Goal: Task Accomplishment & Management: Manage account settings

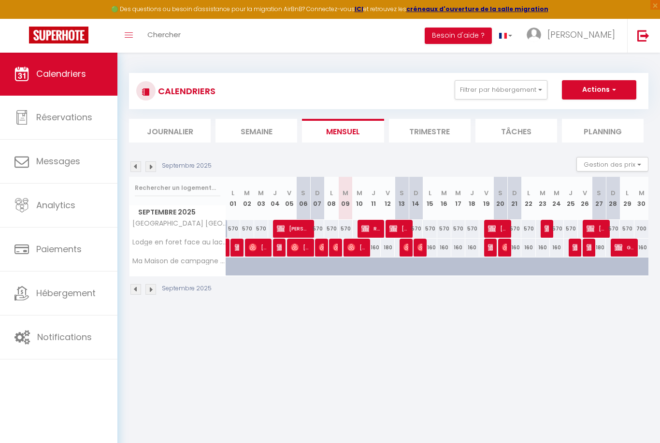
click at [643, 37] on img at bounding box center [643, 35] width 12 height 12
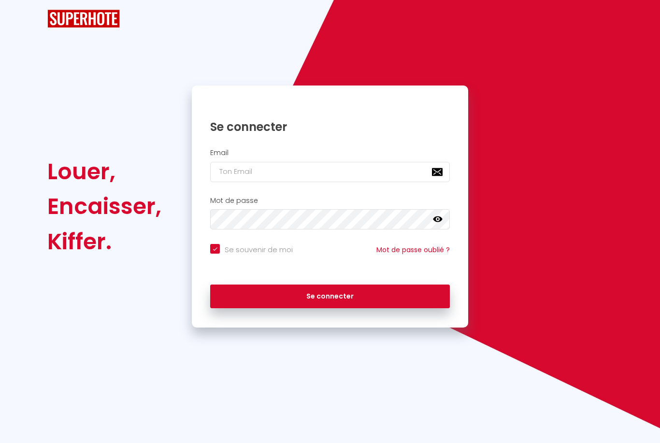
checkbox input "true"
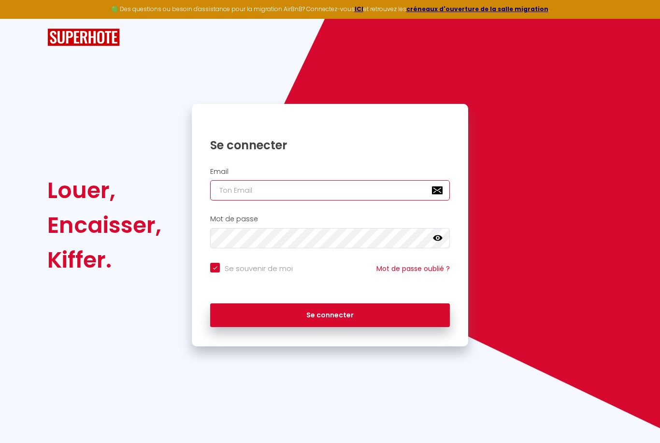
click at [408, 189] on input "email" at bounding box center [329, 190] width 239 height 20
type input "[PERSON_NAME][EMAIL_ADDRESS][DOMAIN_NAME]"
click at [330, 313] on button "Se connecter" at bounding box center [329, 315] width 239 height 24
checkbox input "true"
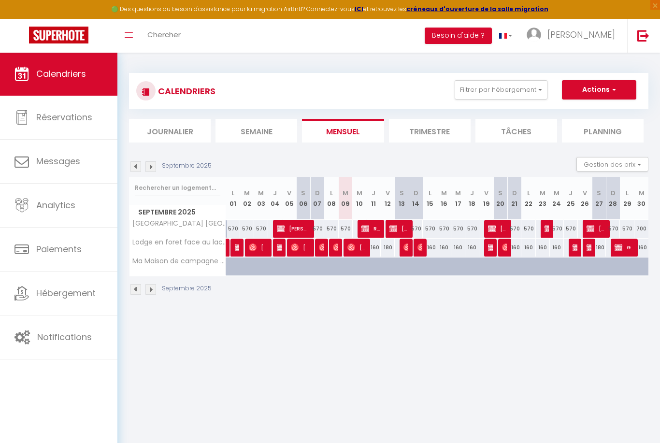
click at [83, 342] on span "Notifications" at bounding box center [64, 337] width 55 height 12
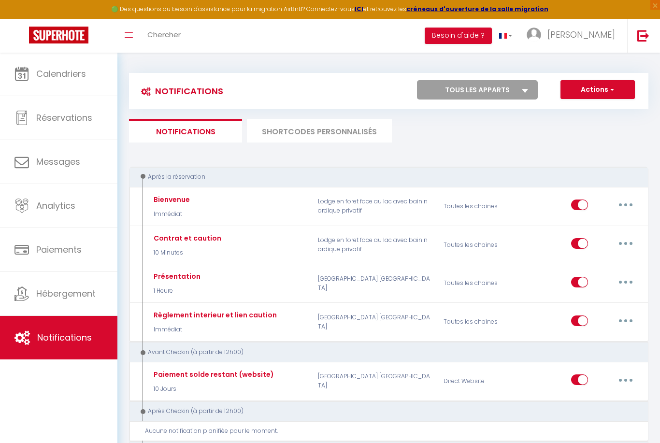
click at [623, 202] on button "button" at bounding box center [625, 204] width 27 height 15
click at [580, 228] on link "Editer" at bounding box center [599, 227] width 71 height 16
type input "Bienvenue"
select select "Immédiat"
select select
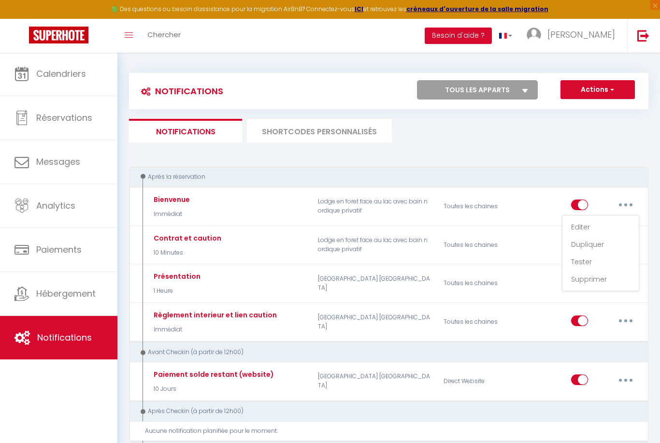
checkbox input "true"
checkbox input "false"
radio input "true"
type input "🌿 Bienvenue au lodge de la Palombiere 🌿"
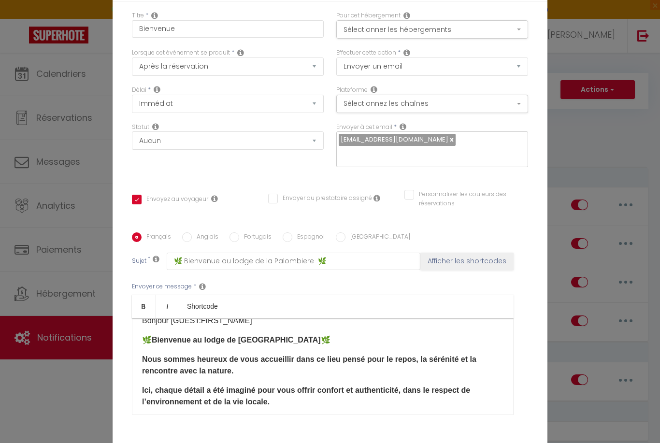
scroll to position [12, 0]
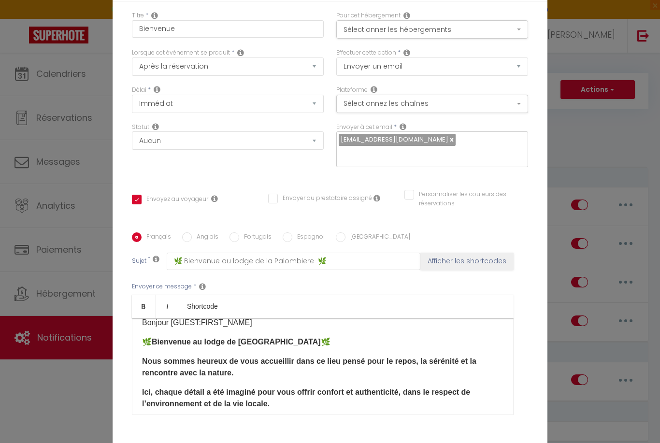
click at [598, 78] on div "Modifier la notification × Titre * Bienvenue Pour cet hébergement Sélectionner …" at bounding box center [330, 221] width 660 height 443
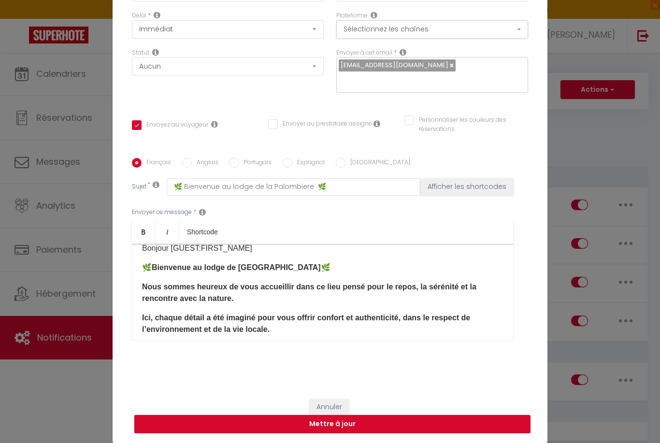
scroll to position [74, 0]
click at [335, 409] on button "Annuler" at bounding box center [329, 407] width 40 height 16
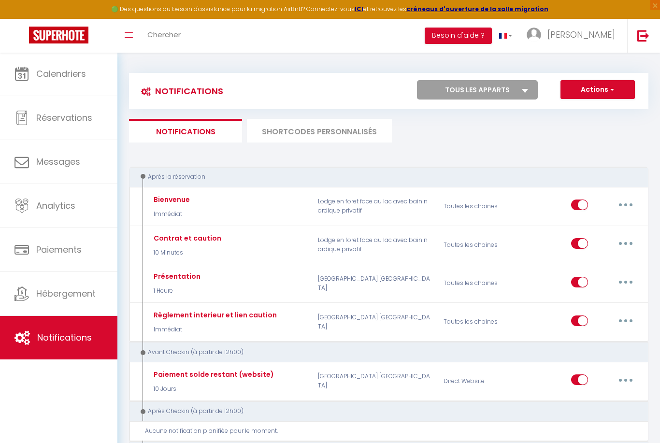
click at [623, 247] on button "button" at bounding box center [625, 243] width 27 height 15
click at [586, 265] on link "Editer" at bounding box center [599, 265] width 71 height 16
type input "Contrat et caution"
select select "10 Minutes"
checkbox input "true"
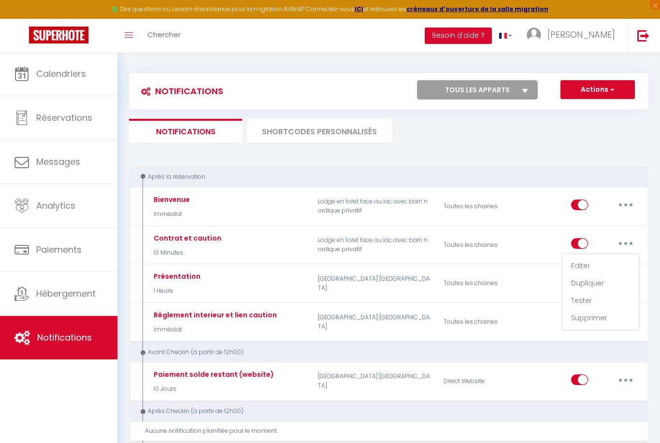
checkbox input "false"
type input "Contrat et Lien de caution"
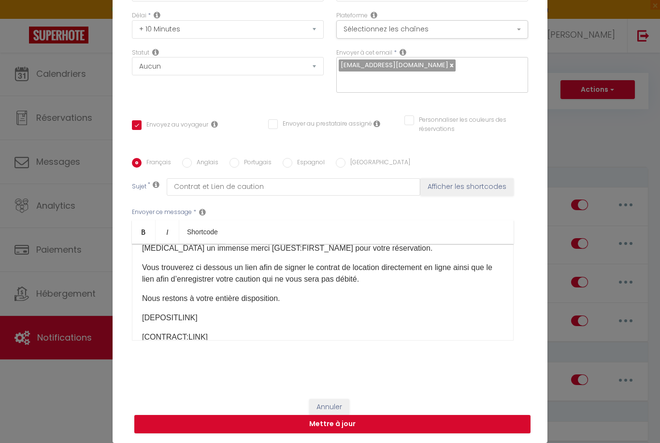
click at [601, 96] on div "Modifier la notification × Titre * Contrat et caution Pour cet hébergement Séle…" at bounding box center [330, 221] width 660 height 443
click at [340, 404] on button "Annuler" at bounding box center [329, 407] width 40 height 16
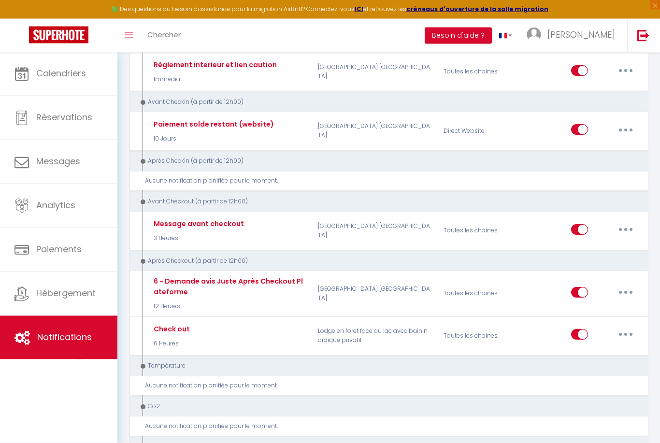
scroll to position [251, 0]
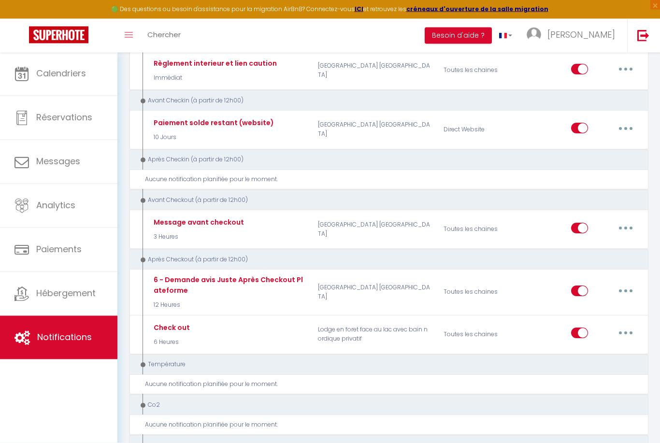
click at [624, 329] on button "button" at bounding box center [625, 332] width 27 height 15
click at [593, 350] on link "Editer" at bounding box center [599, 355] width 71 height 16
type input "Check out"
select select "5"
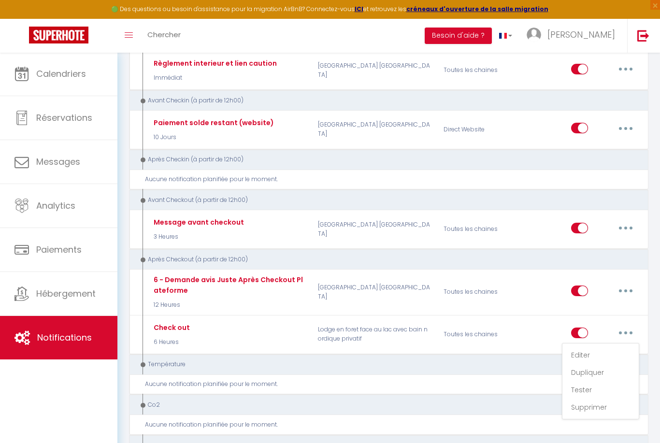
select select "6 Heures"
checkbox input "true"
checkbox input "false"
type input "Votre expérience dans [GEOGRAPHIC_DATA]"
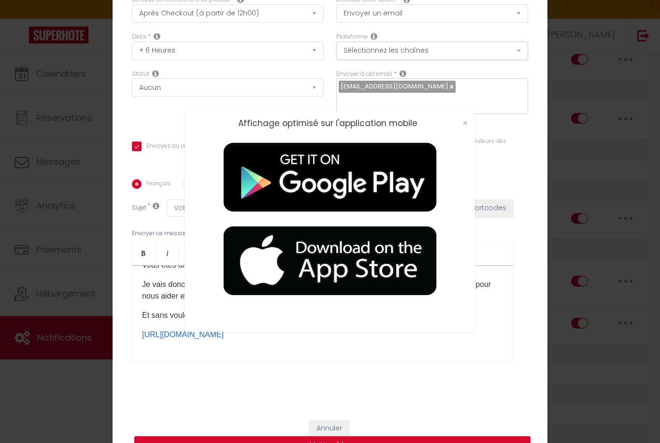
scroll to position [58, 0]
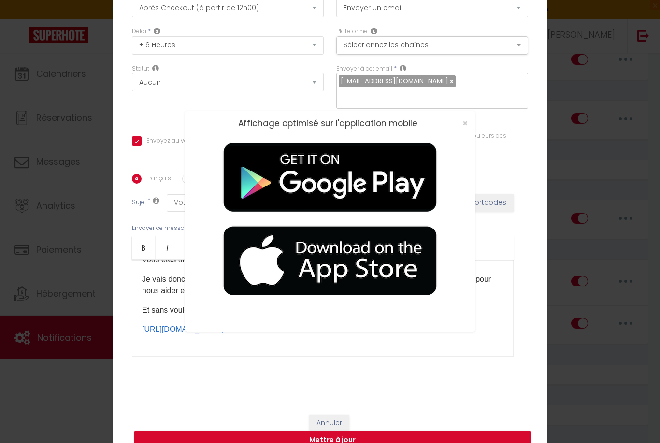
click at [463, 129] on span "×" at bounding box center [464, 123] width 5 height 12
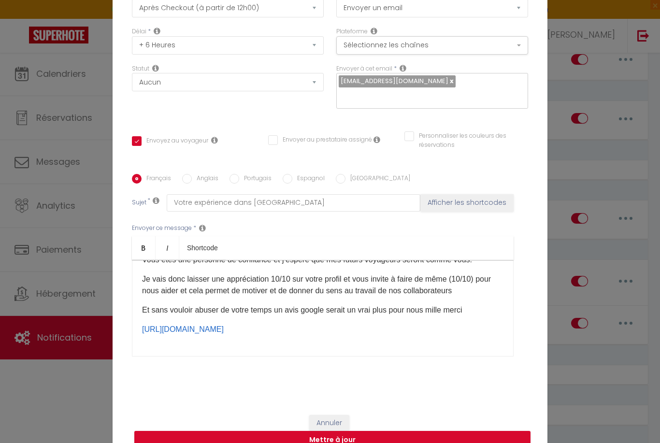
click at [366, 347] on p "[URL][DOMAIN_NAME] ​" at bounding box center [322, 334] width 361 height 23
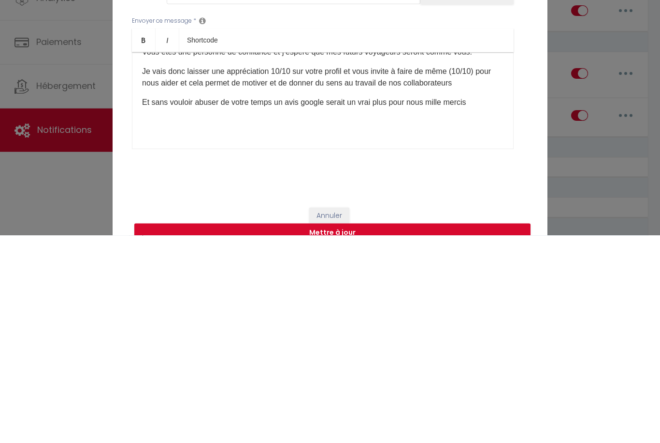
click at [157, 323] on p at bounding box center [322, 334] width 361 height 23
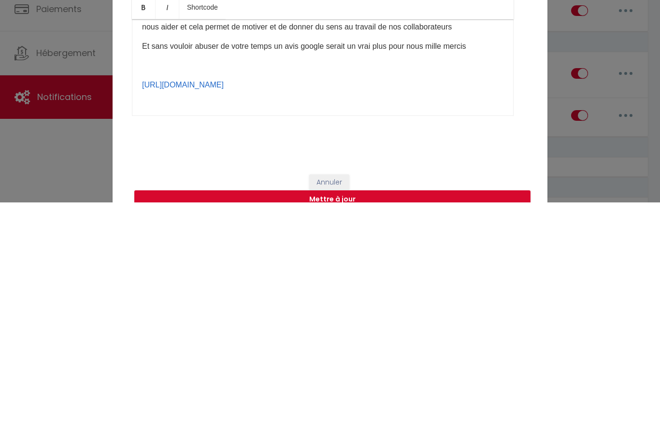
scroll to position [119, 0]
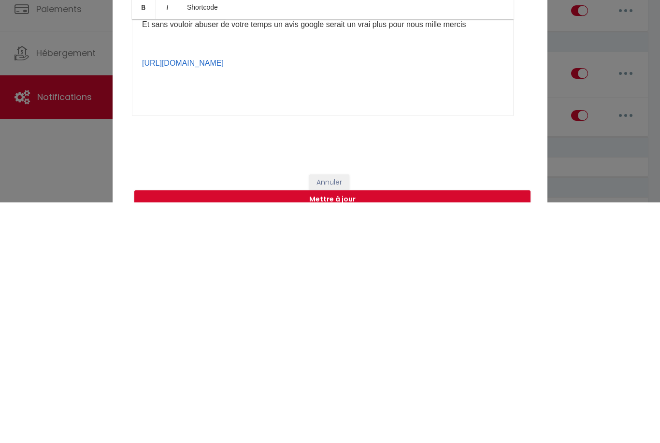
click at [140, 260] on div "Bonjour [GUEST:FIRST_NAME] Nous espérons que votre séjour aura été une réussite…" at bounding box center [322, 308] width 381 height 97
click at [137, 260] on div "Bonjour [GUEST:FIRST_NAME] Nous espérons que votre séjour aura été une réussite…" at bounding box center [322, 308] width 381 height 97
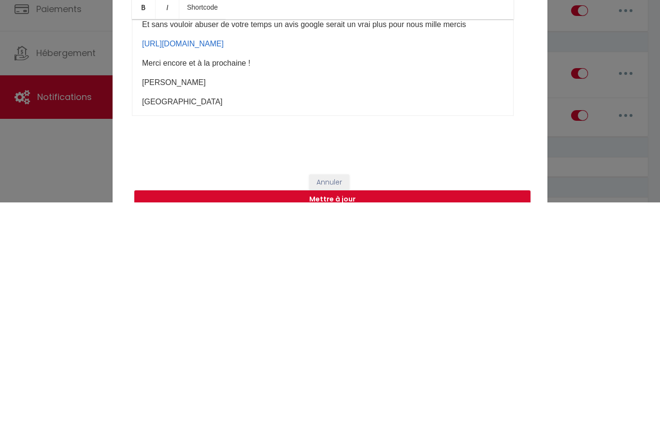
click at [320, 317] on p "[PERSON_NAME]" at bounding box center [322, 323] width 361 height 12
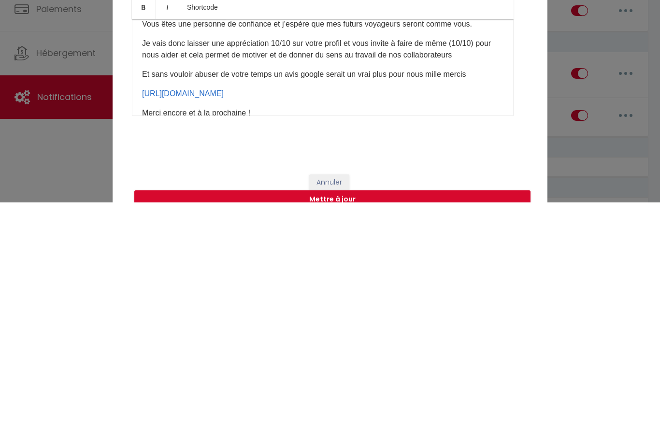
scroll to position [68, 0]
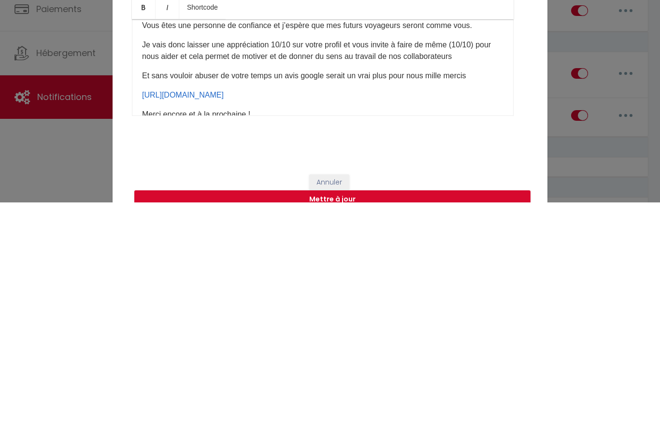
click at [245, 280] on p "Je vais donc laisser une appréciation 10/10 sur votre profil et vous invite à f…" at bounding box center [322, 291] width 361 height 23
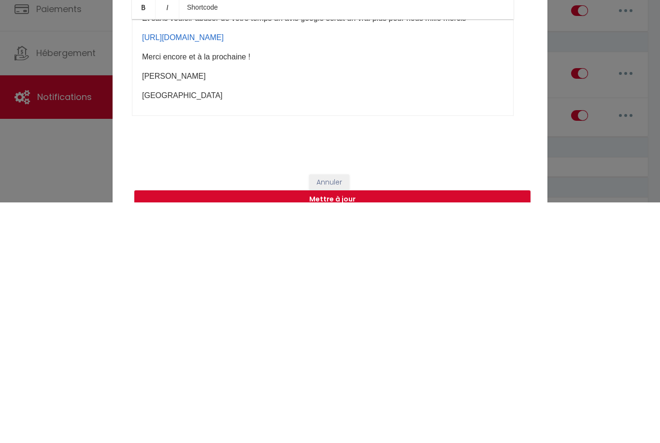
scroll to position [123, 0]
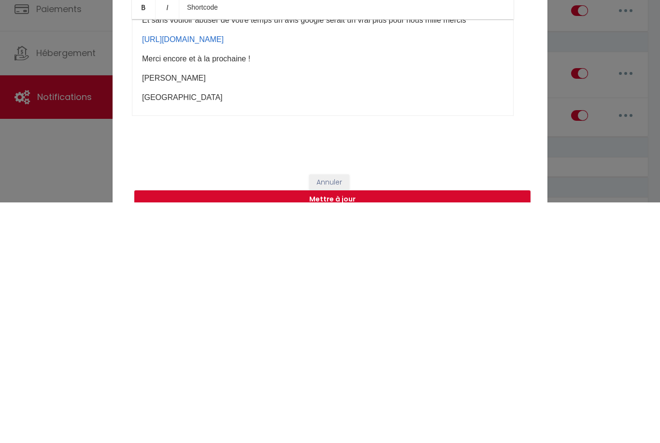
click at [369, 431] on button "Mettre à jour" at bounding box center [332, 440] width 396 height 18
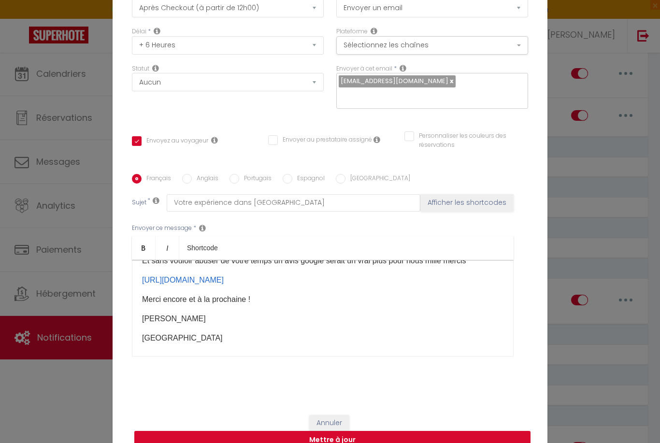
checkbox input "true"
checkbox input "false"
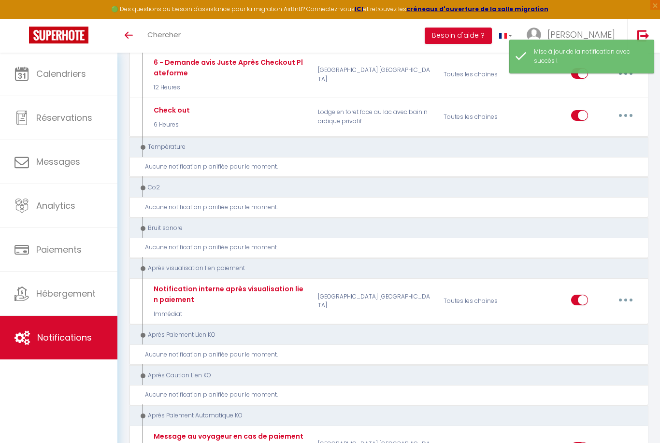
click at [46, 281] on link "Hébergement" at bounding box center [58, 293] width 117 height 43
